Goal: Transaction & Acquisition: Obtain resource

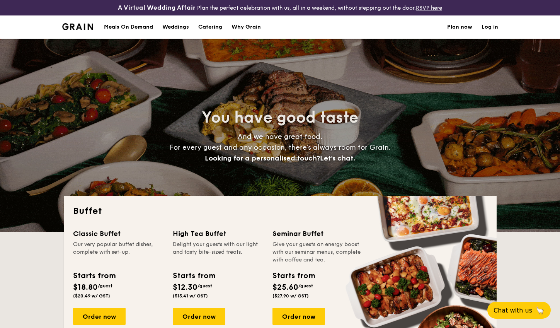
select select
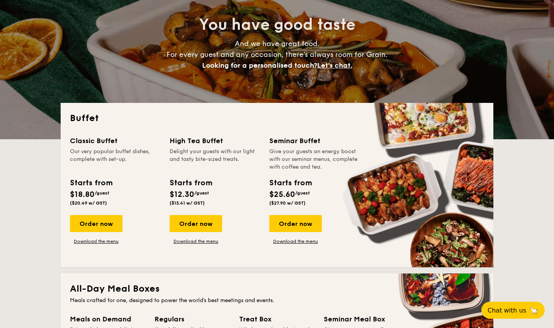
scroll to position [116, 0]
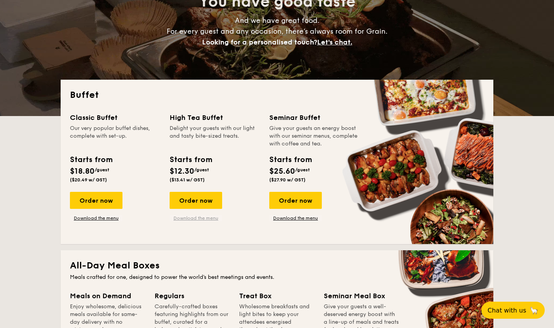
click at [203, 219] on link "Download the menu" at bounding box center [196, 218] width 53 height 6
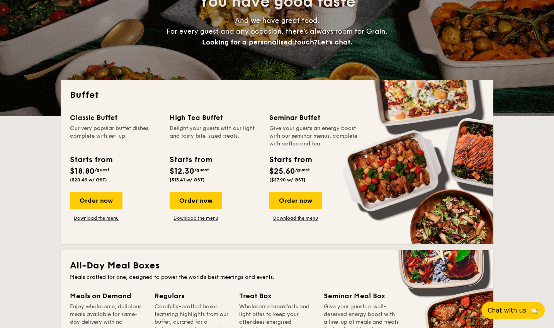
drag, startPoint x: 88, startPoint y: 130, endPoint x: 126, endPoint y: 139, distance: 39.7
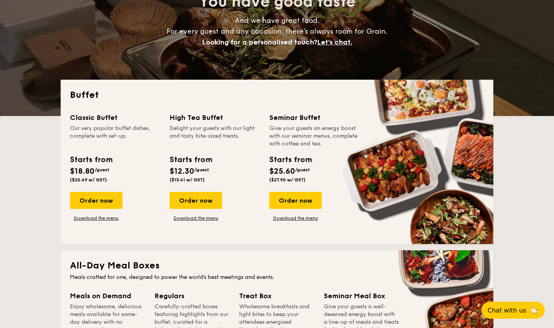
click at [126, 139] on div "Our very popular buffet dishes, complete with set-up." at bounding box center [115, 135] width 90 height 23
click at [96, 220] on link "Download the menu" at bounding box center [96, 218] width 53 height 6
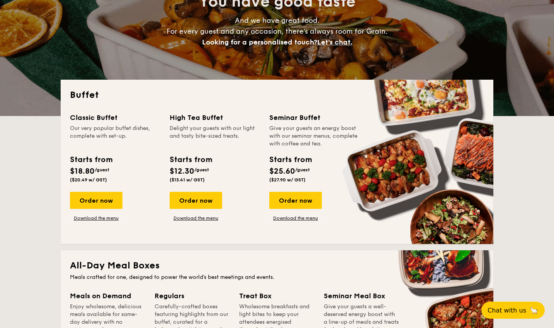
drag, startPoint x: 281, startPoint y: 130, endPoint x: 323, endPoint y: 144, distance: 43.8
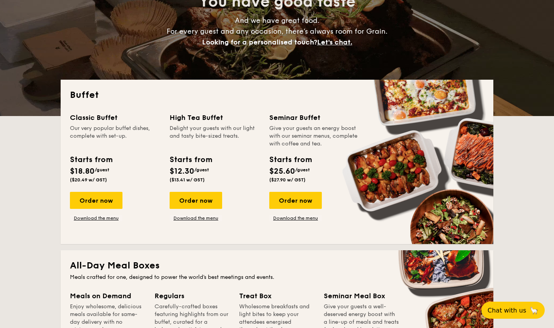
click at [323, 144] on div "Give your guests an energy boost with our seminar menus, complete with coffee a…" at bounding box center [314, 135] width 90 height 23
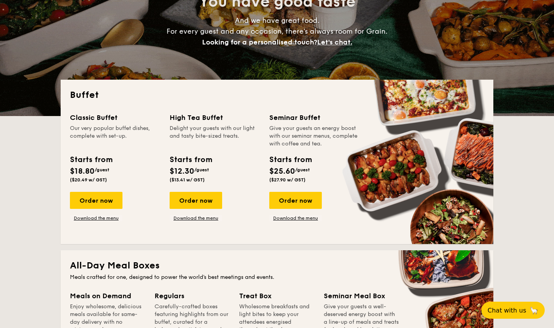
click at [323, 144] on div "Give your guests an energy boost with our seminar menus, complete with coffee a…" at bounding box center [314, 135] width 90 height 23
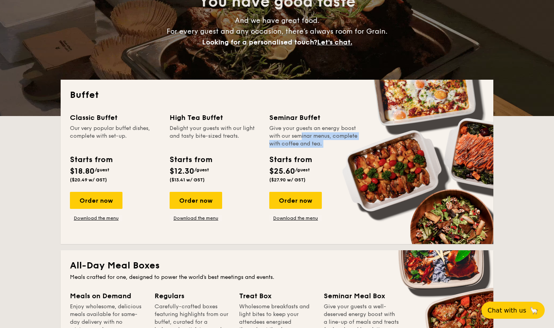
drag, startPoint x: 323, startPoint y: 144, endPoint x: 283, endPoint y: 133, distance: 40.9
click at [283, 133] on div "Give your guests an energy boost with our seminar menus, complete with coffee a…" at bounding box center [314, 135] width 90 height 23
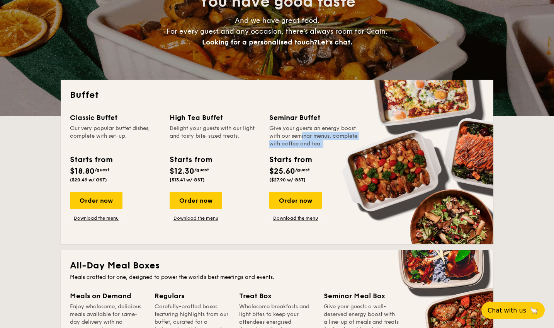
click at [283, 133] on div "Give your guests an energy boost with our seminar menus, complete with coffee a…" at bounding box center [314, 135] width 90 height 23
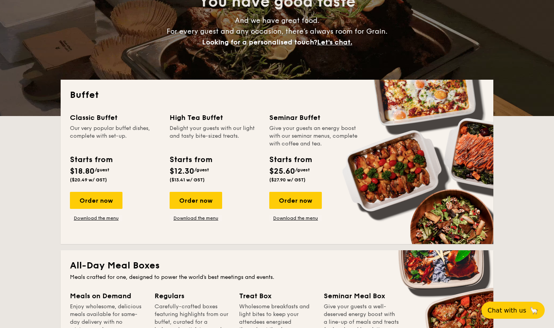
click at [282, 131] on div "Give your guests an energy boost with our seminar menus, complete with coffee a…" at bounding box center [314, 135] width 90 height 23
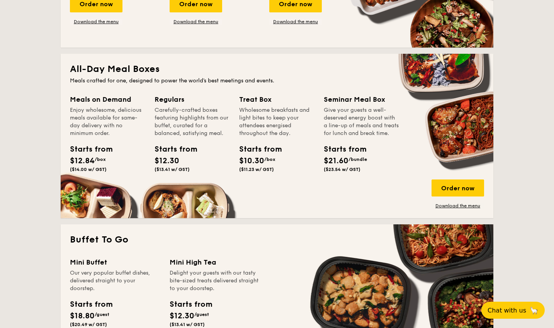
scroll to position [309, 0]
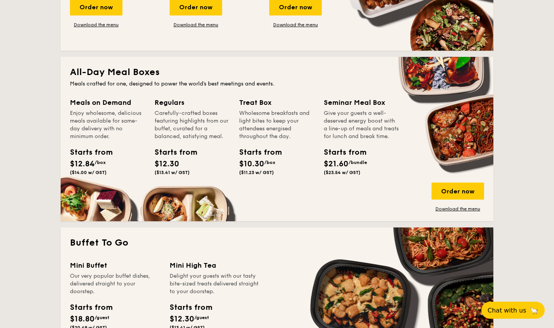
click at [232, 119] on div "Regulars Carefully-crafted boxes featuring highlights from our buffet, curated …" at bounding box center [197, 147] width 85 height 100
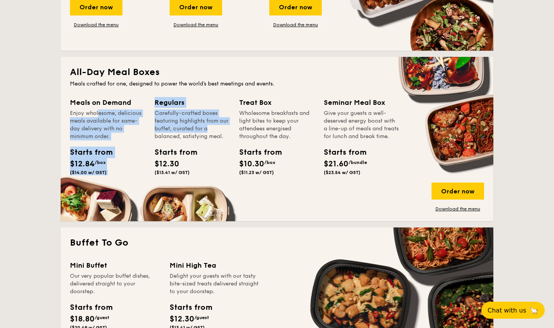
drag, startPoint x: 78, startPoint y: 110, endPoint x: 192, endPoint y: 128, distance: 114.8
click at [192, 128] on div "Meals on Demand Enjoy wholesome, delicious meals available for same-day deliver…" at bounding box center [277, 154] width 414 height 115
click at [192, 128] on div "Carefully-crafted boxes featuring highlights from our buffet, curated for a bal…" at bounding box center [192, 124] width 75 height 31
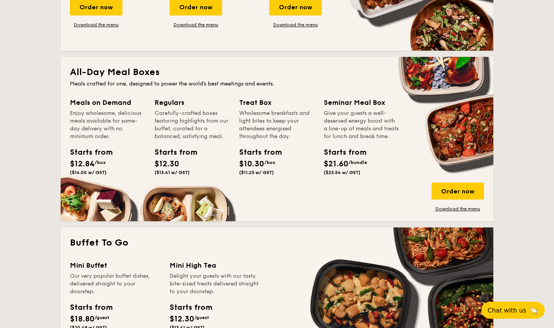
click at [176, 117] on div "Carefully-crafted boxes featuring highlights from our buffet, curated for a bal…" at bounding box center [192, 124] width 75 height 31
drag, startPoint x: 168, startPoint y: 114, endPoint x: 191, endPoint y: 130, distance: 28.4
click at [191, 130] on div "Carefully-crafted boxes featuring highlights from our buffet, curated for a bal…" at bounding box center [192, 124] width 75 height 31
drag, startPoint x: 251, startPoint y: 123, endPoint x: 289, endPoint y: 134, distance: 39.8
click at [289, 134] on div "Wholesome breakfasts and light bites to keep your attendees energised throughou…" at bounding box center [276, 124] width 75 height 31
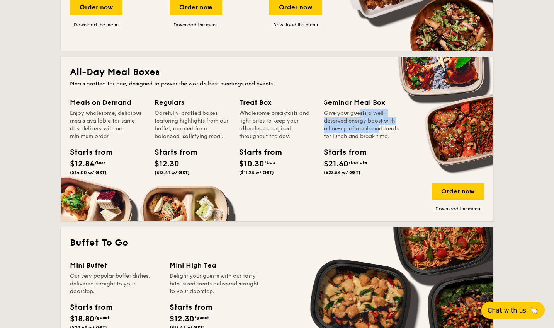
drag, startPoint x: 343, startPoint y: 117, endPoint x: 361, endPoint y: 132, distance: 22.8
click at [361, 132] on div "Give your guests a well-deserved energy boost with a line-up of meals and treat…" at bounding box center [361, 124] width 75 height 31
drag, startPoint x: 361, startPoint y: 141, endPoint x: 351, endPoint y: 141, distance: 9.7
click at [361, 140] on div "Give your guests a well-deserved energy boost with a line-up of meals and treat…" at bounding box center [361, 124] width 75 height 31
drag, startPoint x: 341, startPoint y: 128, endPoint x: 327, endPoint y: 112, distance: 20.6
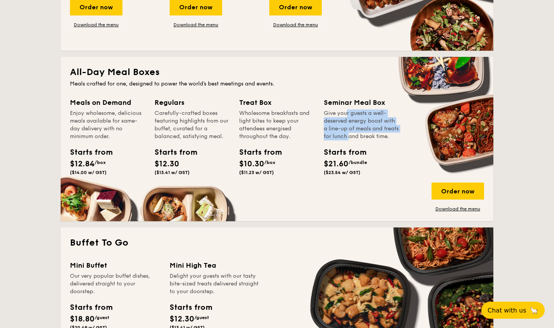
click at [326, 110] on div "Give your guests a well-deserved energy boost with a line-up of meals and treat…" at bounding box center [361, 124] width 75 height 31
click at [327, 112] on div "Give your guests a well-deserved energy boost with a line-up of meals and treat…" at bounding box center [361, 124] width 75 height 31
drag, startPoint x: 325, startPoint y: 110, endPoint x: 349, endPoint y: 141, distance: 38.8
click at [349, 140] on div "Give your guests a well-deserved energy boost with a line-up of meals and treat…" at bounding box center [361, 124] width 75 height 31
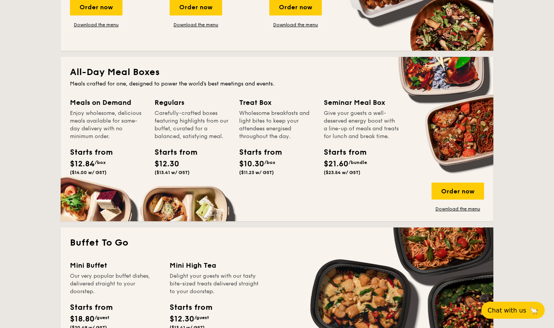
drag, startPoint x: 328, startPoint y: 116, endPoint x: 322, endPoint y: 114, distance: 5.7
click at [322, 114] on div "Meals on Demand Enjoy wholesome, delicious meals available for same-day deliver…" at bounding box center [277, 154] width 414 height 115
click at [322, 114] on div "Treat Box Wholesome breakfasts and light bites to keep your attendees energised…" at bounding box center [281, 147] width 85 height 100
drag, startPoint x: 325, startPoint y: 115, endPoint x: 348, endPoint y: 150, distance: 41.1
click at [349, 140] on div "Meals on Demand Enjoy wholesome, delicious meals available for same-day deliver…" at bounding box center [277, 154] width 414 height 115
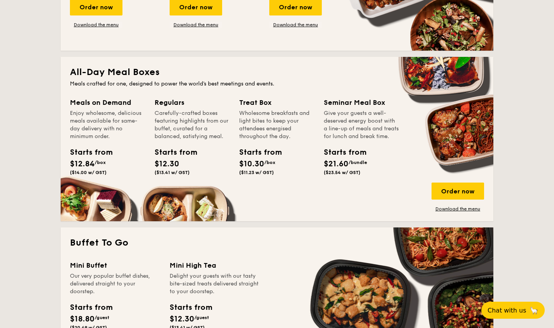
click at [344, 157] on div "Starts from" at bounding box center [341, 153] width 35 height 12
click at [349, 169] on div "Starts from $21.60 /bundle ($23.54 w/ GST)" at bounding box center [341, 161] width 35 height 29
drag, startPoint x: 324, startPoint y: 117, endPoint x: 358, endPoint y: 149, distance: 47.3
click at [358, 149] on div "Meals on Demand Enjoy wholesome, delicious meals available for same-day deliver…" at bounding box center [277, 154] width 414 height 115
click at [358, 149] on div "Seminar Meal Box Give your guests a well-deserved energy boost with a line-up o…" at bounding box center [361, 137] width 75 height 81
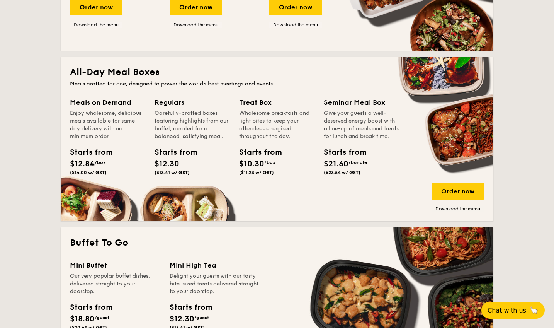
drag, startPoint x: 342, startPoint y: 142, endPoint x: 325, endPoint y: 112, distance: 34.8
click at [325, 112] on div "Give your guests a well-deserved energy boost with a line-up of meals and treat…" at bounding box center [361, 124] width 75 height 31
drag, startPoint x: 325, startPoint y: 112, endPoint x: 344, endPoint y: 147, distance: 39.8
click at [344, 140] on div "Give your guests a well-deserved energy boost with a line-up of meals and treat…" at bounding box center [361, 124] width 75 height 31
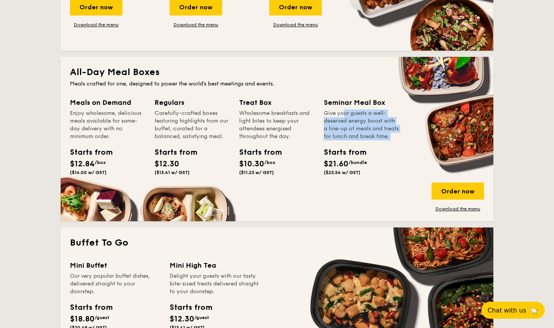
drag, startPoint x: 344, startPoint y: 147, endPoint x: 299, endPoint y: 131, distance: 47.8
click at [344, 140] on div "Give your guests a well-deserved energy boost with a line-up of meals and treat…" at bounding box center [361, 124] width 75 height 31
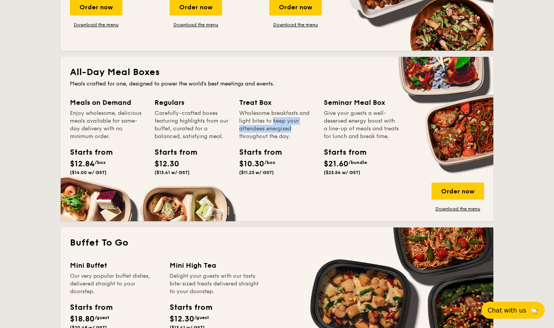
drag, startPoint x: 257, startPoint y: 119, endPoint x: 276, endPoint y: 133, distance: 23.6
click at [276, 133] on div "Wholesome breakfasts and light bites to keep your attendees energised throughou…" at bounding box center [276, 124] width 75 height 31
click at [270, 118] on div "Wholesome breakfasts and light bites to keep your attendees energised throughou…" at bounding box center [276, 124] width 75 height 31
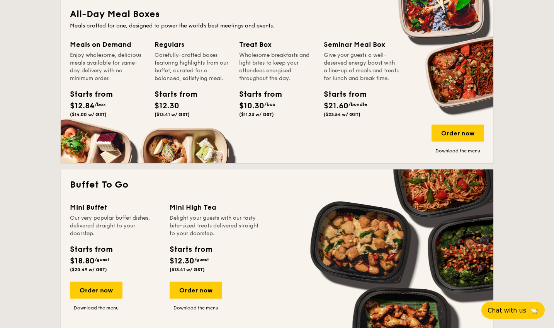
scroll to position [387, 0]
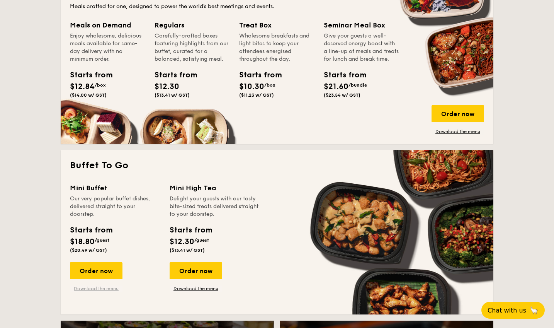
click at [92, 286] on link "Download the menu" at bounding box center [96, 288] width 53 height 6
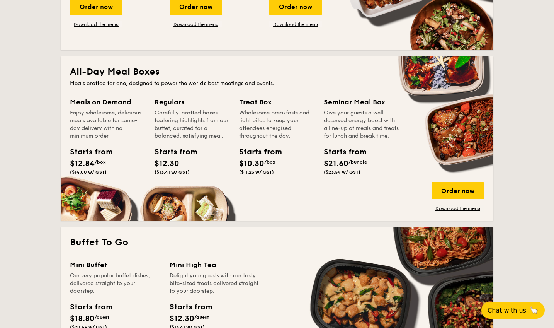
scroll to position [309, 0]
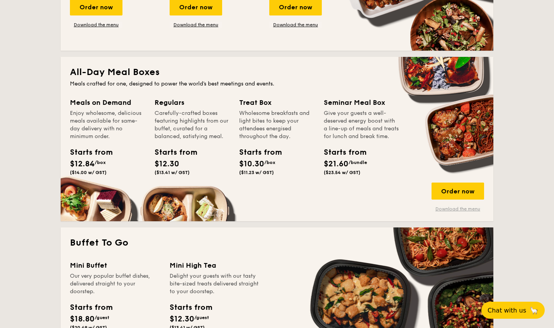
click at [462, 209] on link "Download the menu" at bounding box center [458, 209] width 53 height 6
drag, startPoint x: 163, startPoint y: 112, endPoint x: 208, endPoint y: 135, distance: 50.5
click at [208, 135] on div "Carefully-crafted boxes featuring highlights from our buffet, curated for a bal…" at bounding box center [192, 124] width 75 height 31
drag, startPoint x: 95, startPoint y: 124, endPoint x: 112, endPoint y: 137, distance: 21.8
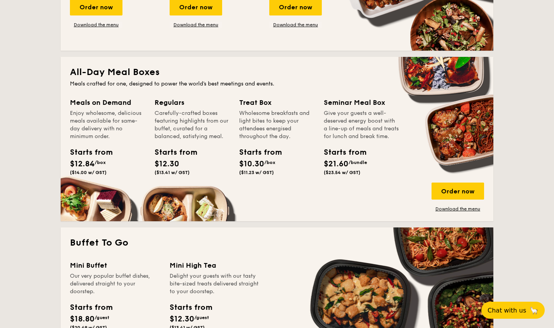
click at [112, 137] on div "Enjoy wholesome, delicious meals available for same-day delivery with no minimu…" at bounding box center [107, 124] width 75 height 31
